Goal: Task Accomplishment & Management: Complete application form

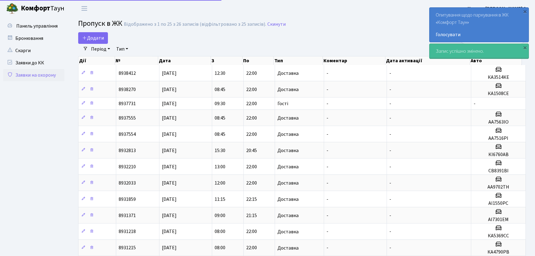
select select "25"
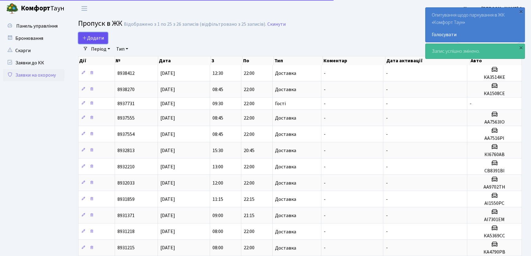
click at [97, 35] on span "Додати" at bounding box center [93, 38] width 22 height 7
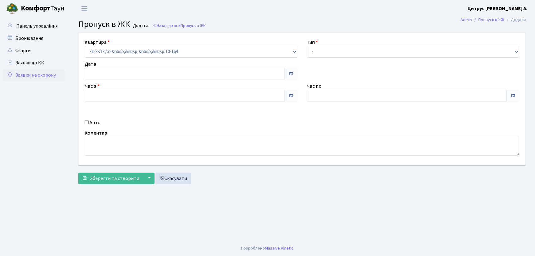
type input "[DATE]"
type input "15:30"
type input "16:30"
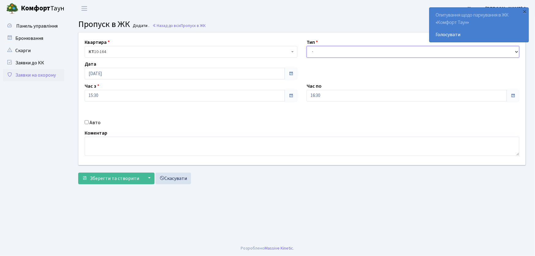
click at [325, 55] on select "- Доставка Таксі Гості Сервіс" at bounding box center [413, 52] width 213 height 12
select select "1"
click at [307, 46] on select "- Доставка Таксі Гості Сервіс" at bounding box center [413, 52] width 213 height 12
drag, startPoint x: 321, startPoint y: 96, endPoint x: 321, endPoint y: 100, distance: 4.6
click at [321, 96] on input "16:30" at bounding box center [407, 96] width 200 height 12
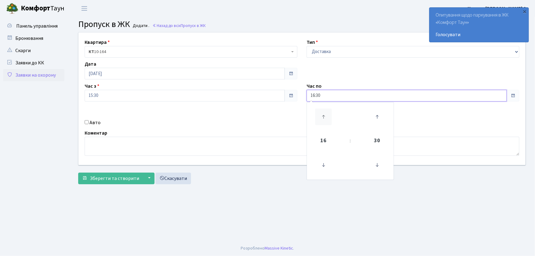
click at [322, 116] on icon at bounding box center [323, 117] width 17 height 17
type input "19:30"
click at [87, 122] on input "Авто" at bounding box center [87, 122] width 4 height 4
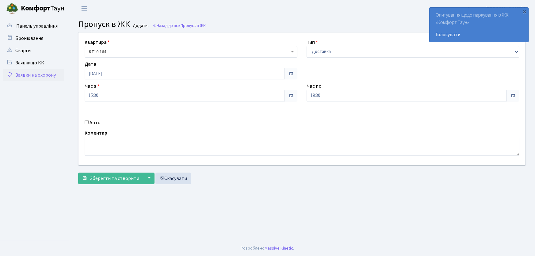
checkbox input "true"
type input "ф"
type input "ав2067ів"
click at [118, 176] on span "Зберегти та створити" at bounding box center [114, 178] width 49 height 7
